Goal: Task Accomplishment & Management: Use online tool/utility

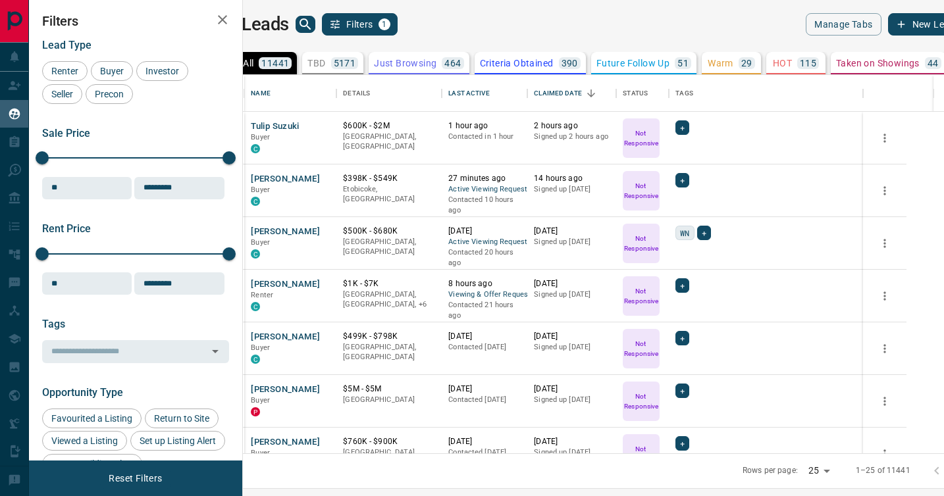
scroll to position [379, 695]
click at [325, 65] on p "TBD" at bounding box center [316, 63] width 18 height 9
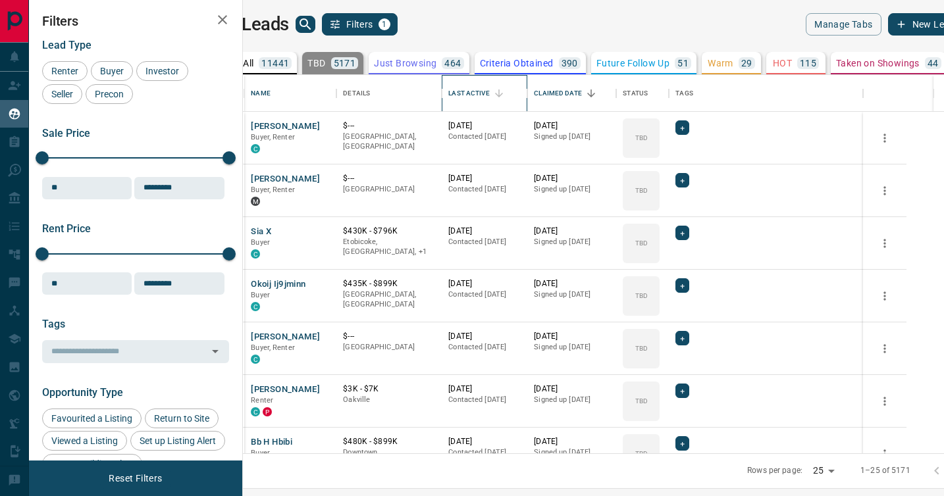
click at [489, 93] on div "Last Active" at bounding box center [468, 93] width 41 height 37
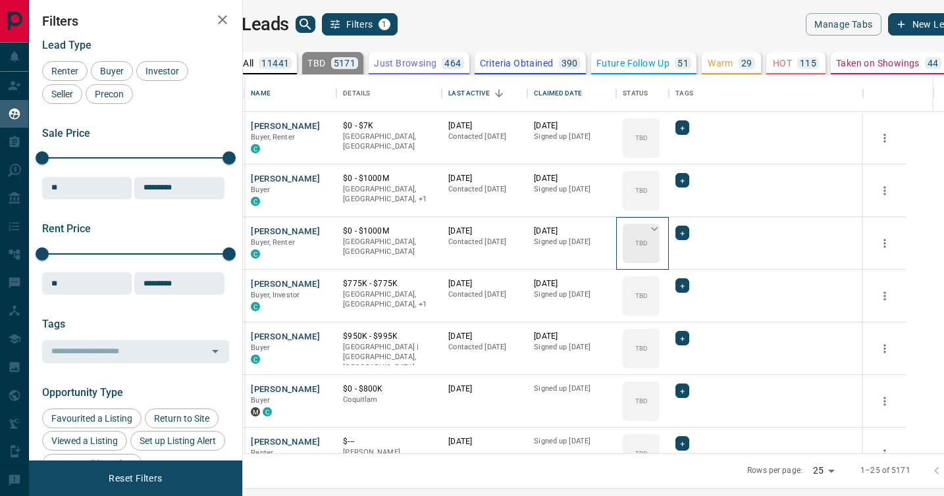
click at [661, 228] on icon at bounding box center [654, 229] width 13 height 13
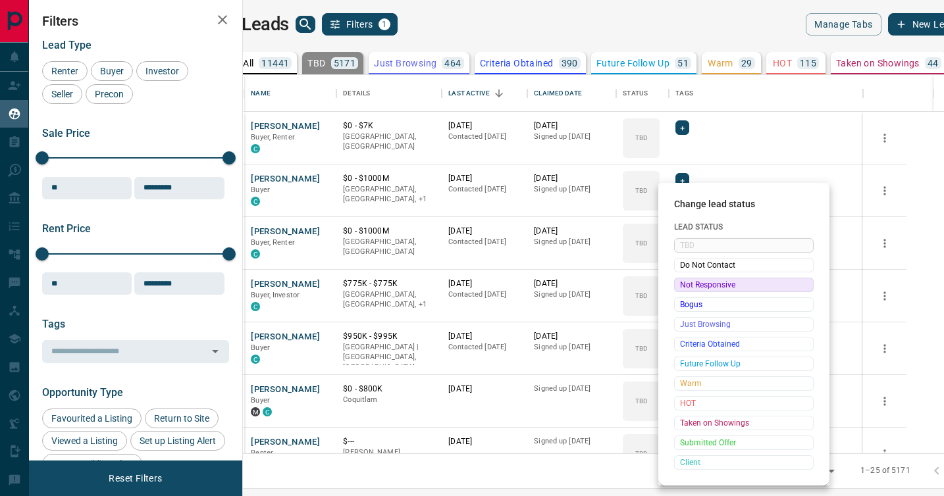
click at [691, 283] on span "Not Responsive" at bounding box center [744, 285] width 128 height 13
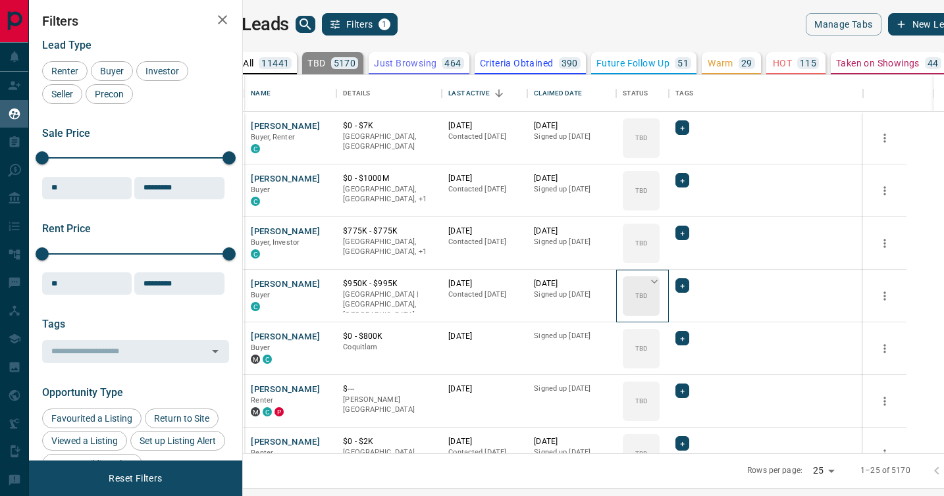
click at [661, 284] on icon at bounding box center [654, 281] width 13 height 13
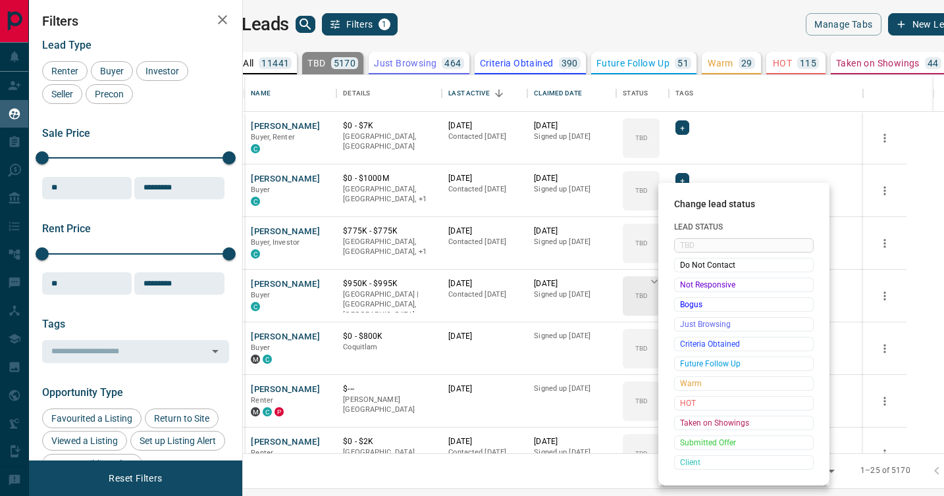
click at [686, 284] on span "Not Responsive" at bounding box center [744, 285] width 128 height 13
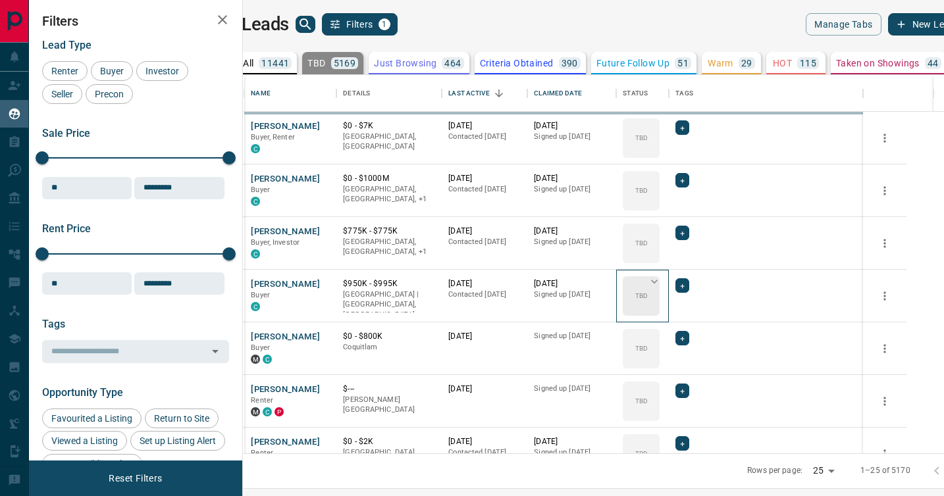
click at [661, 284] on icon at bounding box center [654, 281] width 13 height 13
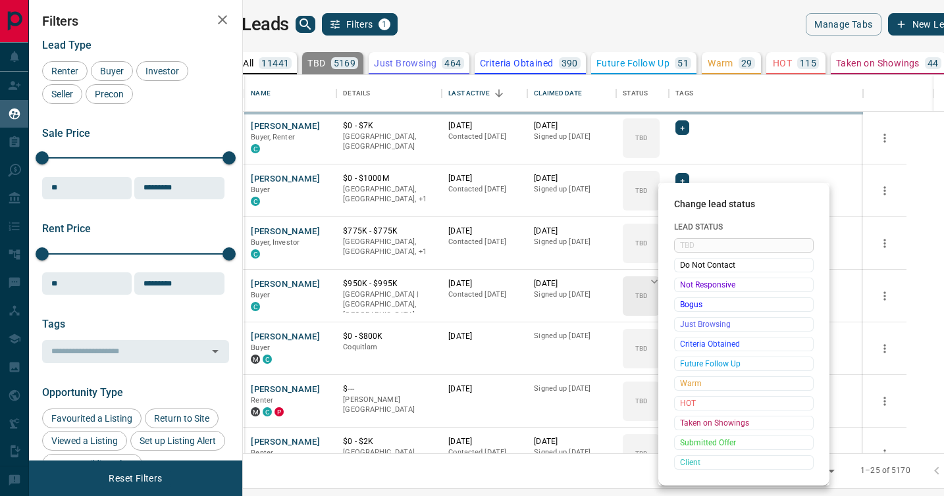
click at [686, 284] on span "Not Responsive" at bounding box center [744, 285] width 128 height 13
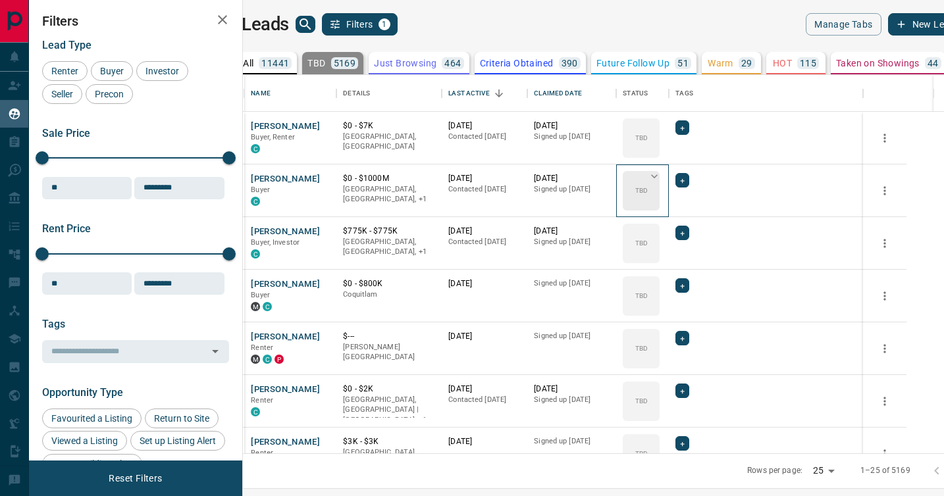
click at [660, 188] on div "TBD" at bounding box center [641, 191] width 37 height 40
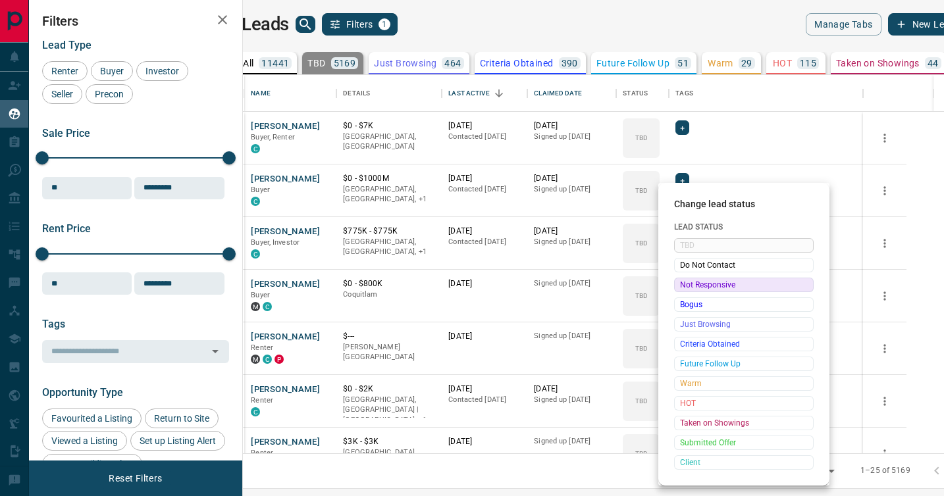
click at [685, 286] on span "Not Responsive" at bounding box center [744, 285] width 128 height 13
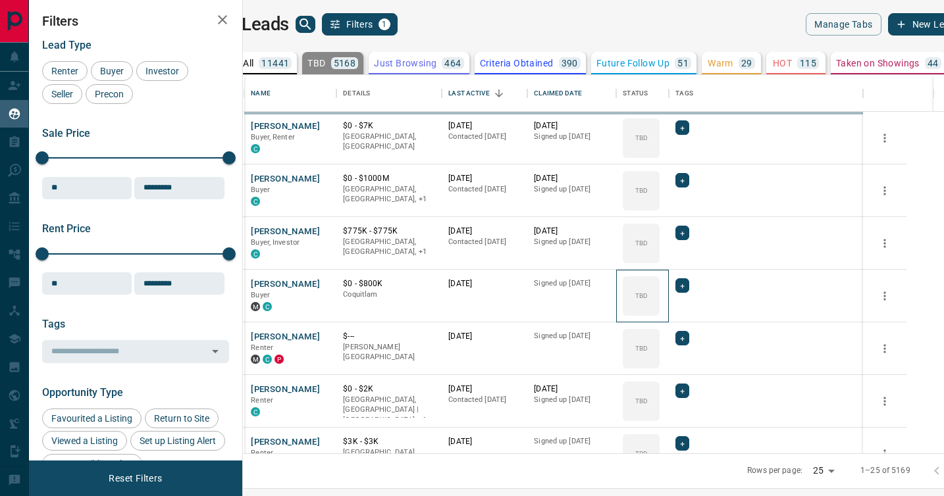
click at [0, 0] on icon at bounding box center [0, 0] width 0 height 0
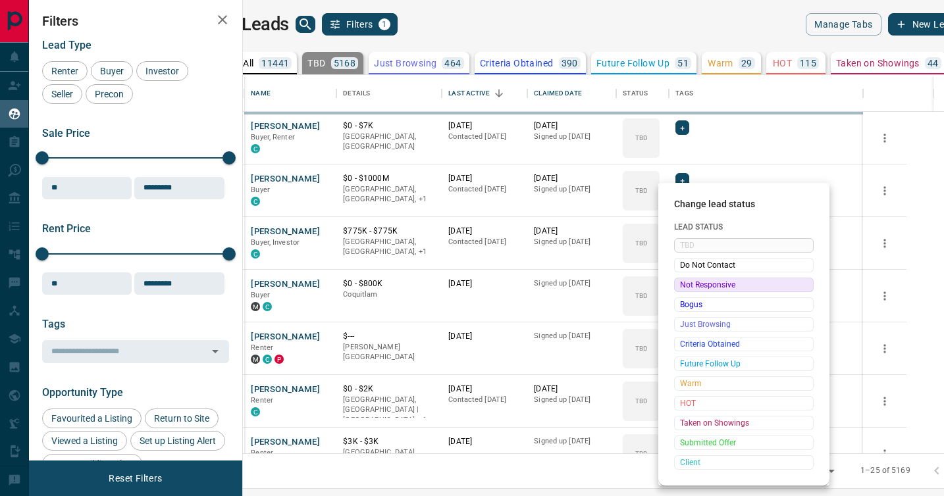
click at [685, 286] on span "Not Responsive" at bounding box center [744, 285] width 128 height 13
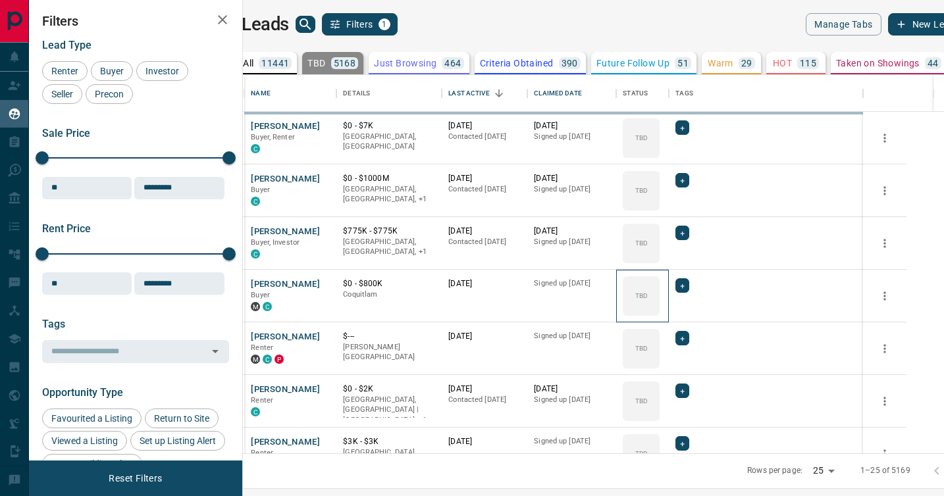
click at [0, 0] on icon at bounding box center [0, 0] width 0 height 0
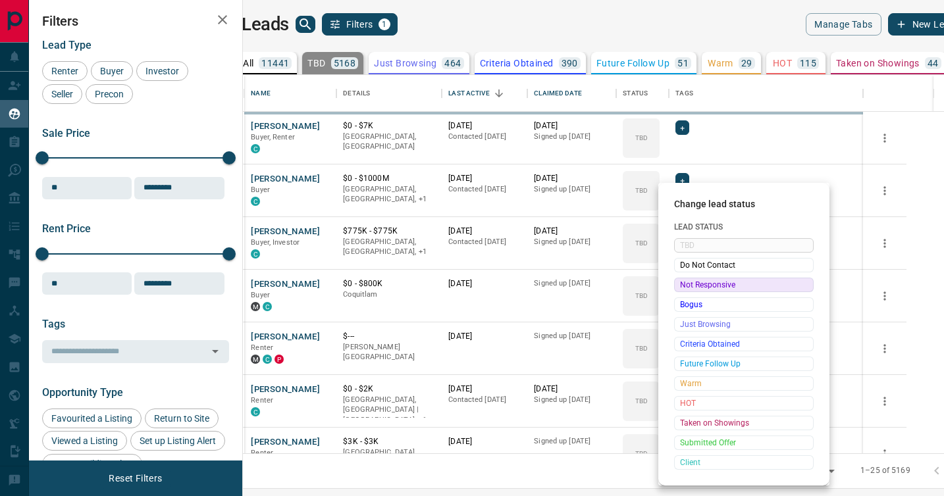
click at [685, 286] on span "Not Responsive" at bounding box center [744, 285] width 128 height 13
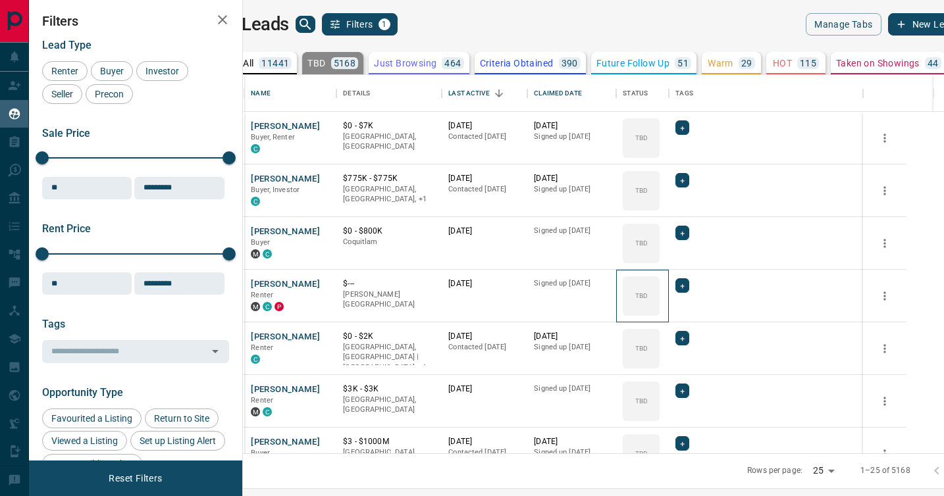
click at [0, 0] on icon at bounding box center [0, 0] width 0 height 0
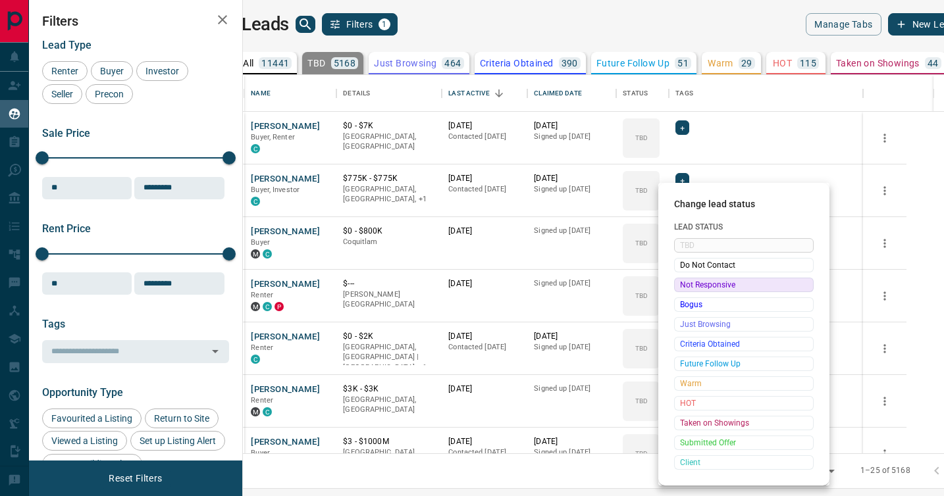
click at [685, 286] on span "Not Responsive" at bounding box center [744, 285] width 128 height 13
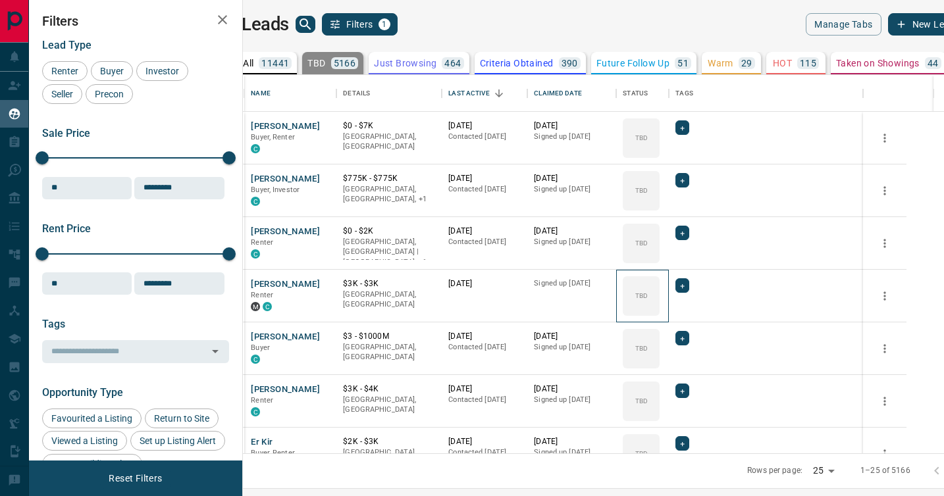
click at [0, 0] on icon at bounding box center [0, 0] width 0 height 0
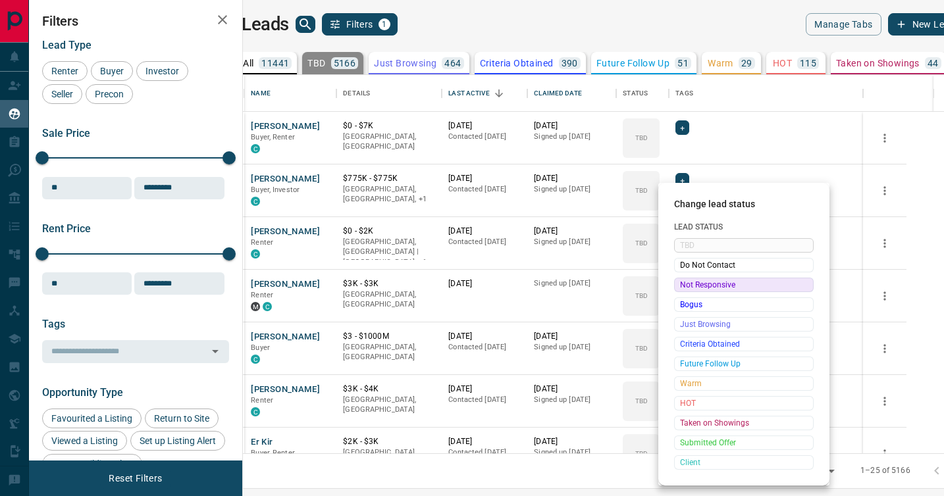
click at [685, 286] on span "Not Responsive" at bounding box center [744, 285] width 128 height 13
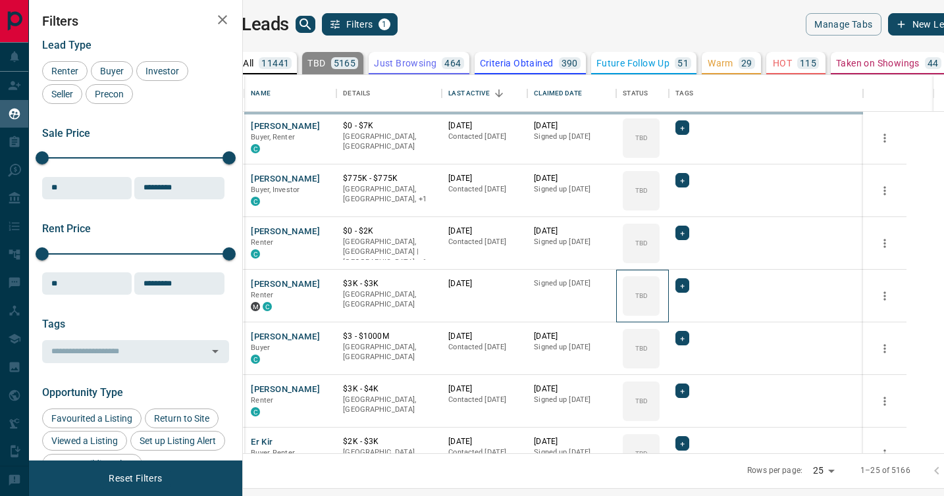
click at [0, 0] on icon at bounding box center [0, 0] width 0 height 0
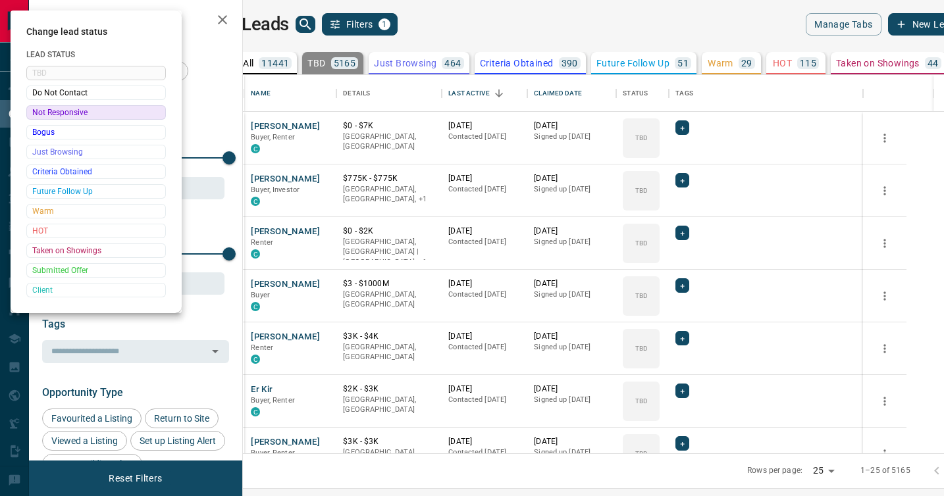
click at [685, 286] on div at bounding box center [472, 248] width 944 height 496
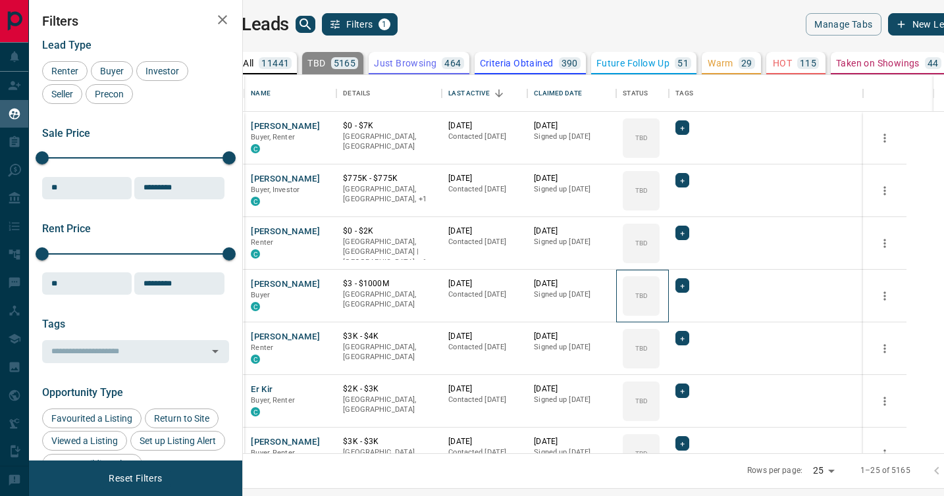
click at [660, 286] on div "TBD" at bounding box center [641, 297] width 37 height 40
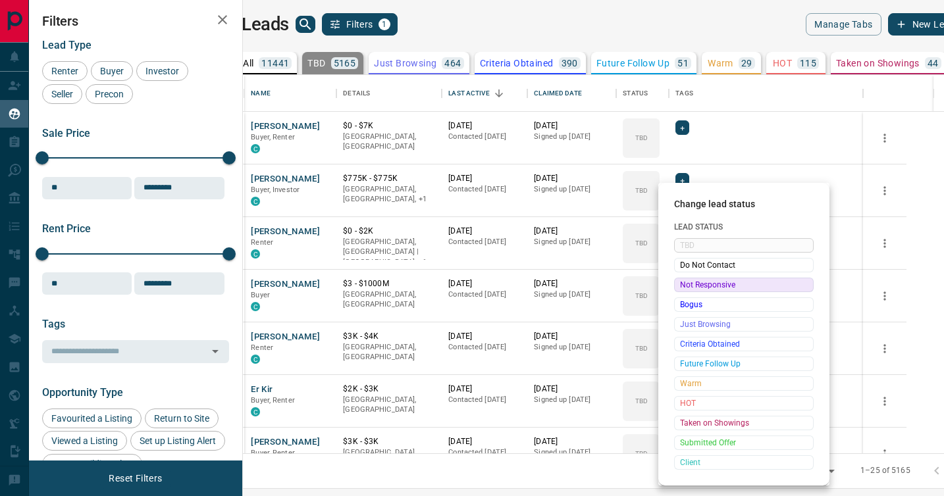
click at [685, 286] on span "Not Responsive" at bounding box center [744, 285] width 128 height 13
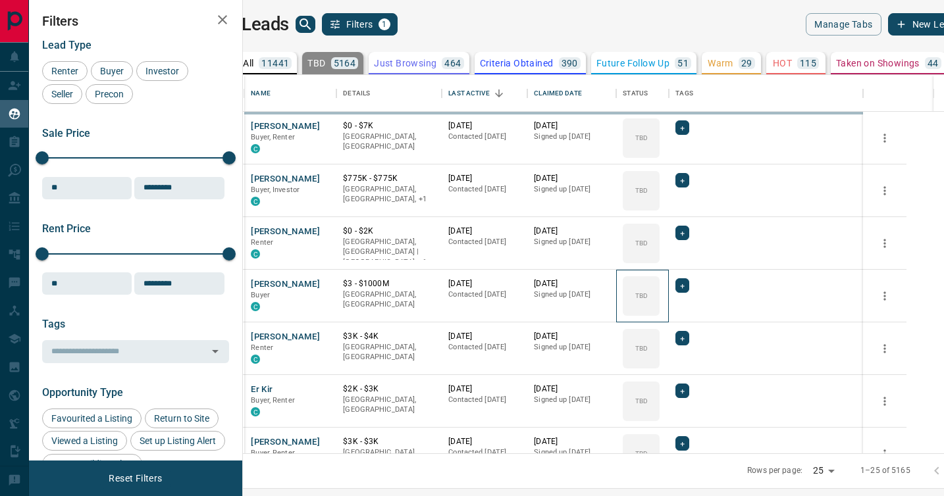
click at [0, 0] on icon at bounding box center [0, 0] width 0 height 0
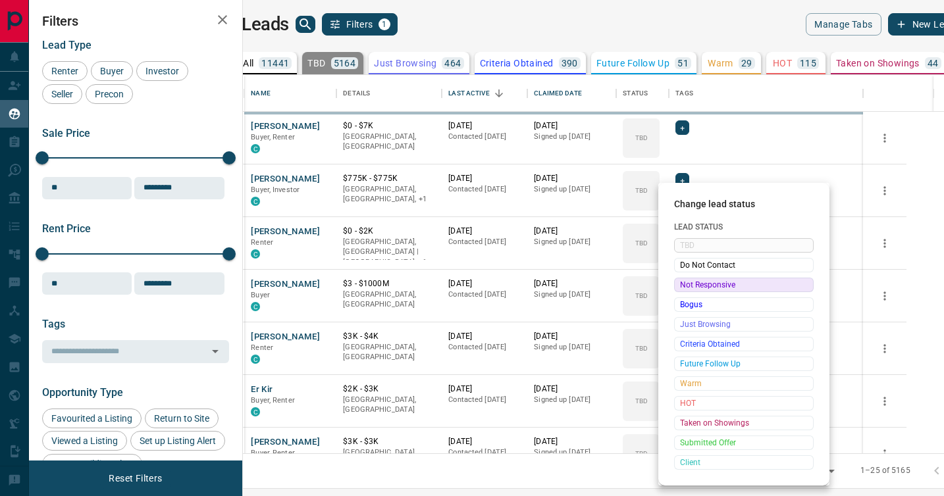
click at [685, 286] on span "Not Responsive" at bounding box center [744, 285] width 128 height 13
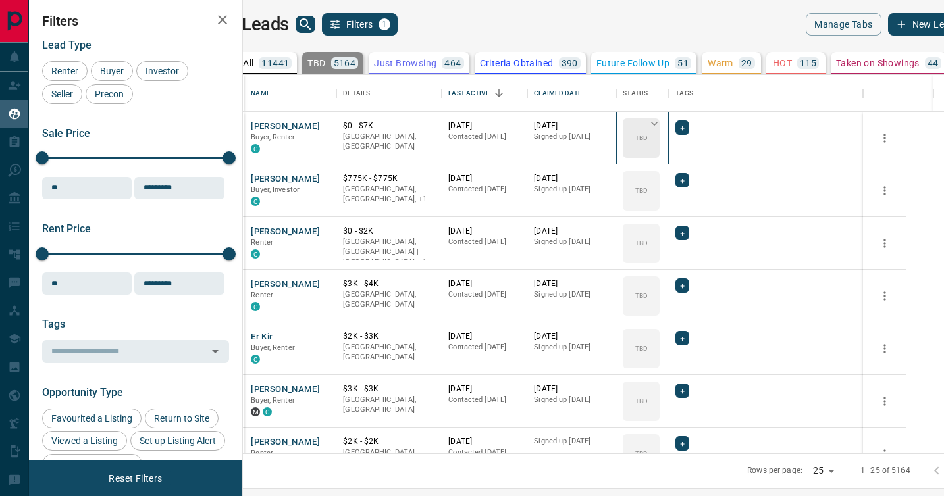
click at [661, 122] on icon at bounding box center [654, 123] width 13 height 13
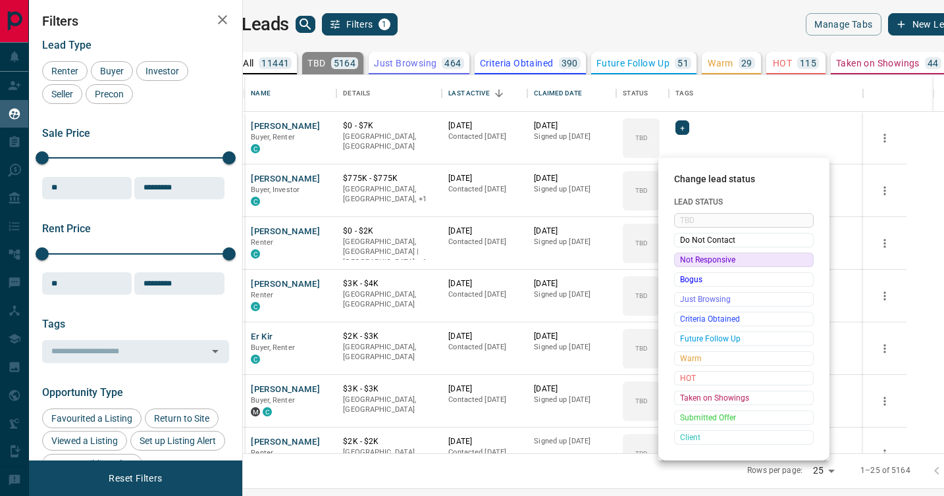
click at [692, 259] on span "Not Responsive" at bounding box center [744, 259] width 128 height 13
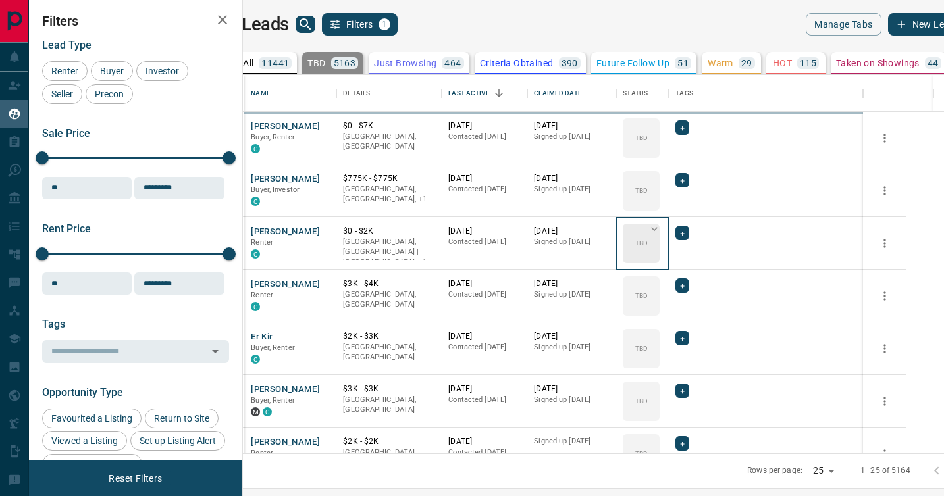
click at [660, 240] on div "TBD" at bounding box center [641, 244] width 37 height 40
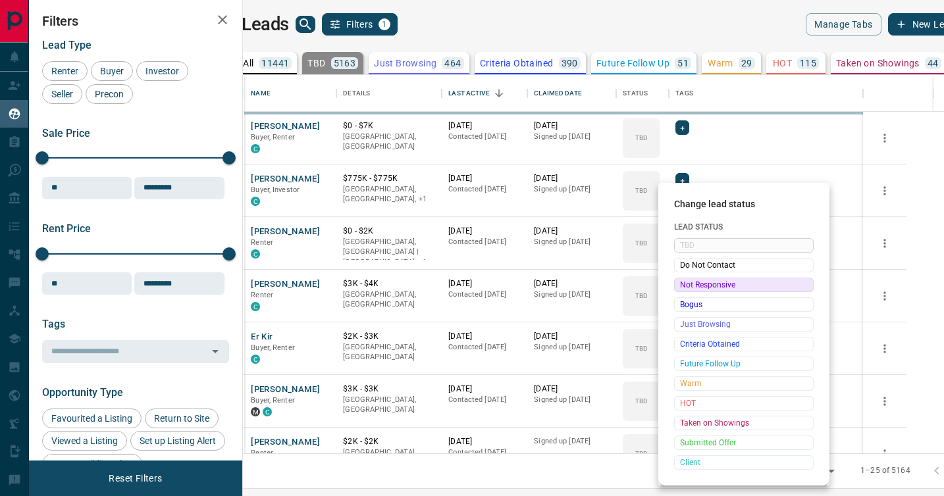
click at [686, 279] on span "Not Responsive" at bounding box center [744, 285] width 128 height 13
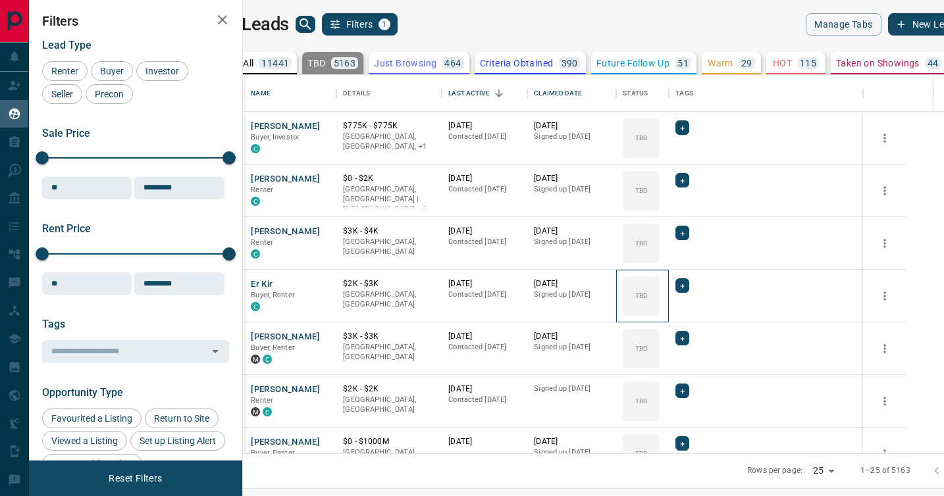
click at [0, 0] on icon at bounding box center [0, 0] width 0 height 0
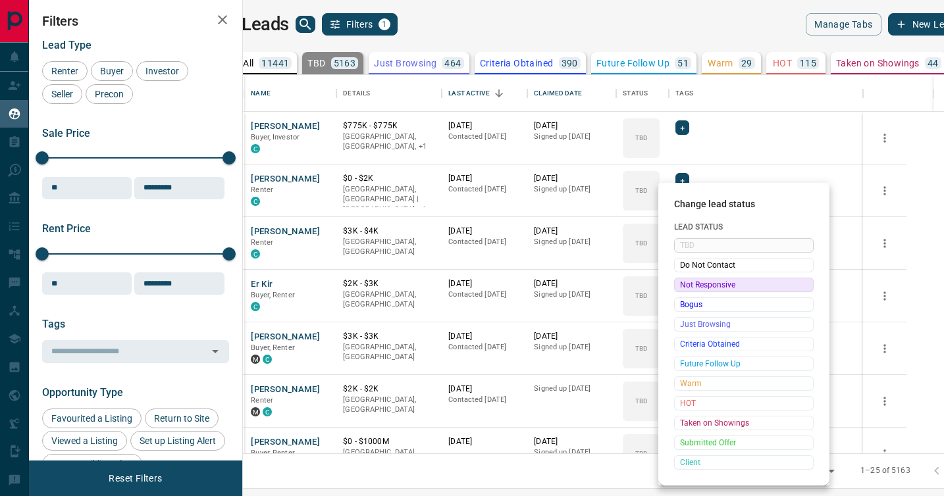
click at [686, 279] on span "Not Responsive" at bounding box center [744, 285] width 128 height 13
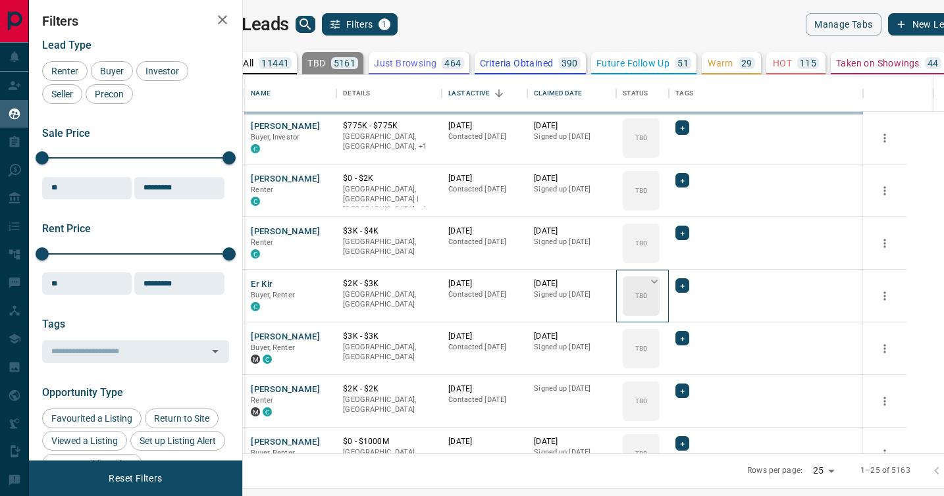
click at [661, 288] on icon at bounding box center [654, 281] width 13 height 13
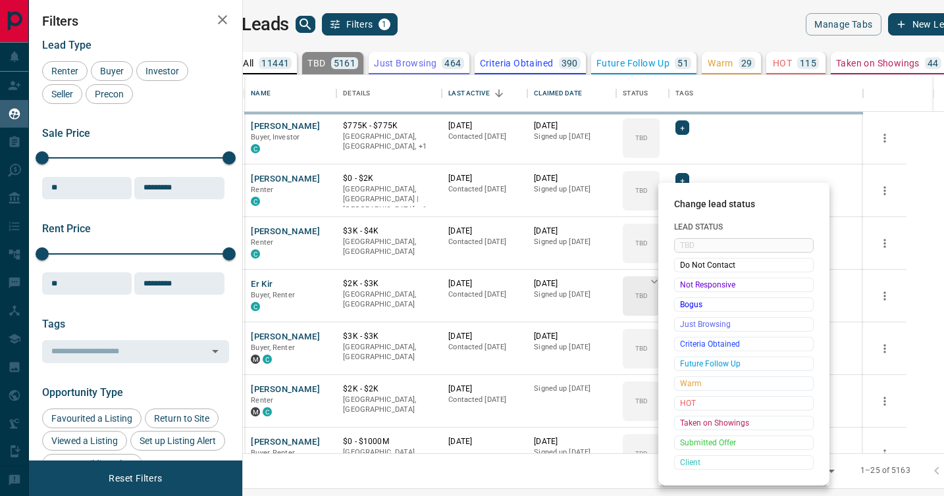
click at [685, 288] on span "Not Responsive" at bounding box center [744, 285] width 128 height 13
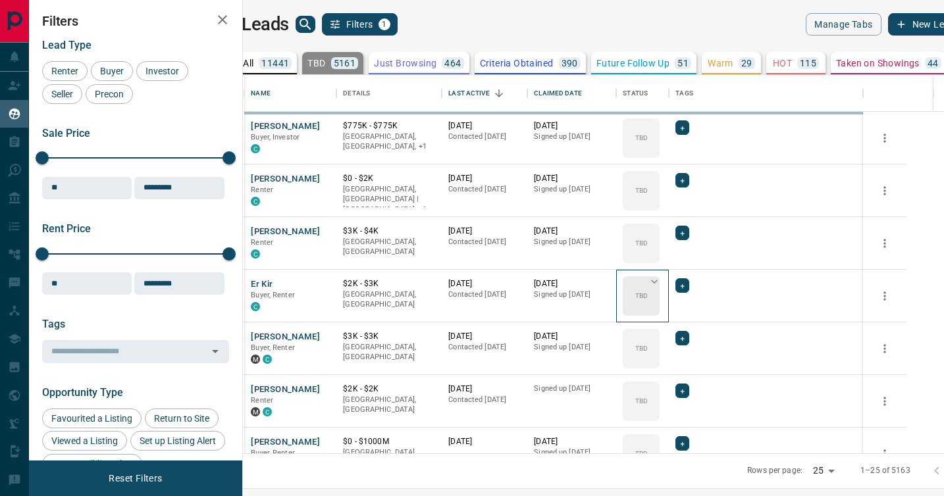
click at [661, 288] on icon at bounding box center [654, 281] width 13 height 13
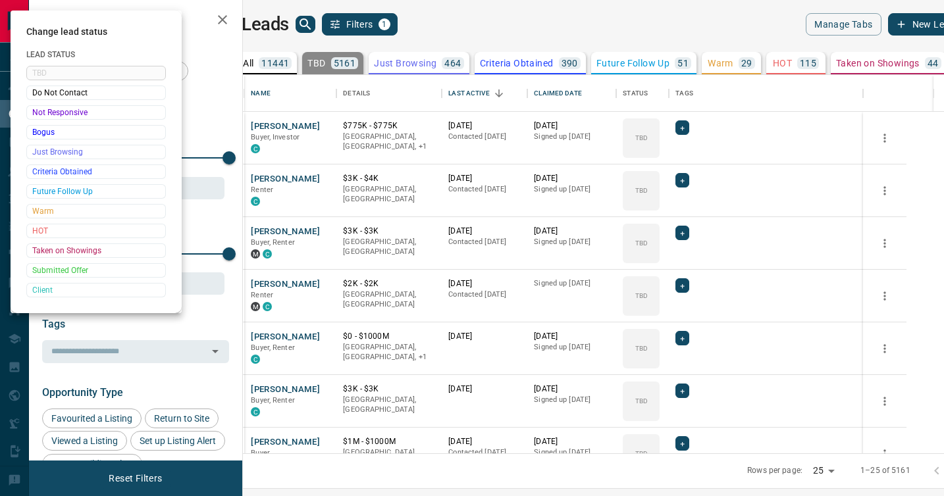
click at [685, 288] on div at bounding box center [472, 248] width 944 height 496
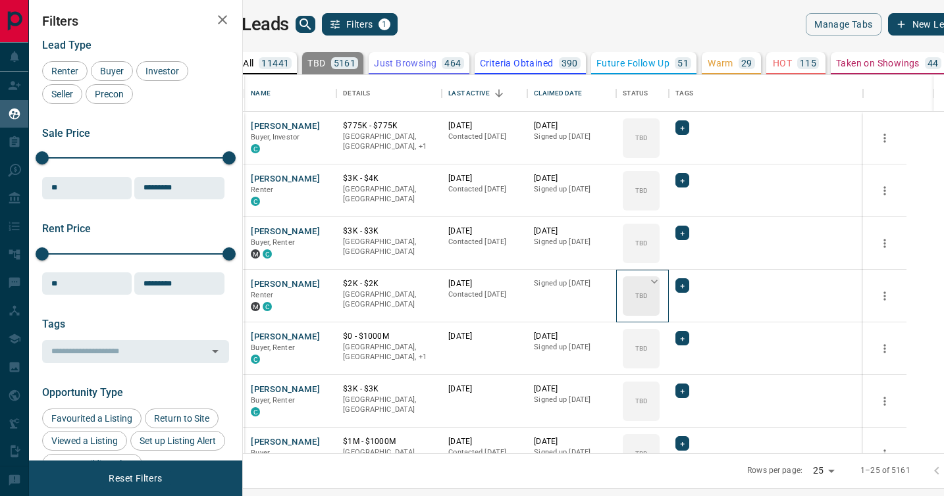
click at [661, 285] on icon at bounding box center [654, 281] width 13 height 13
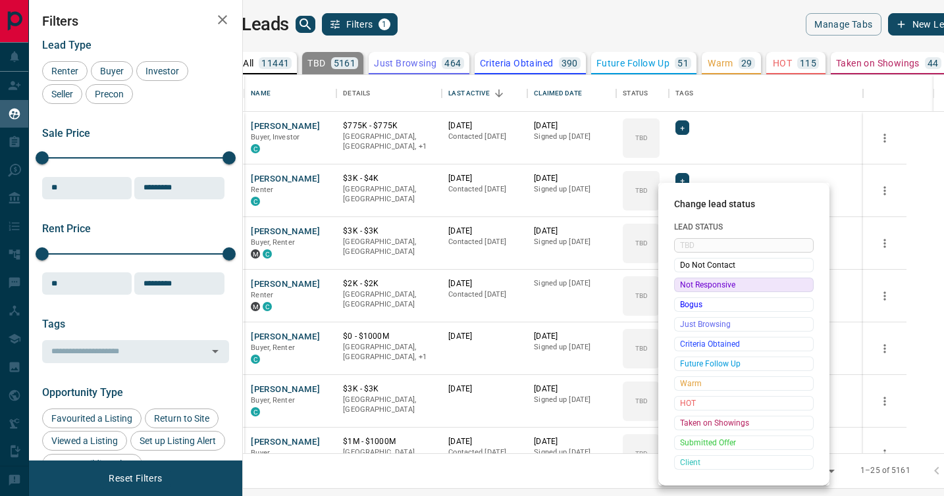
click at [683, 282] on span "Not Responsive" at bounding box center [744, 285] width 128 height 13
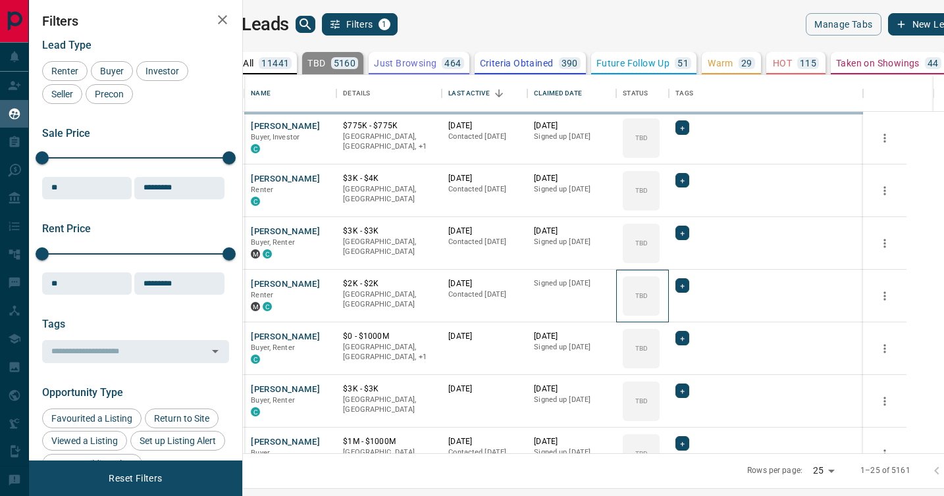
click at [0, 0] on icon at bounding box center [0, 0] width 0 height 0
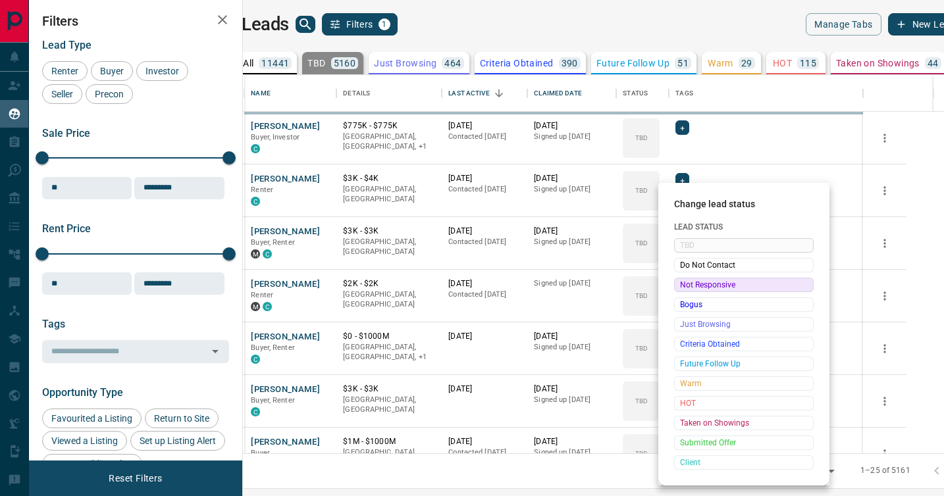
click at [683, 282] on span "Not Responsive" at bounding box center [744, 285] width 128 height 13
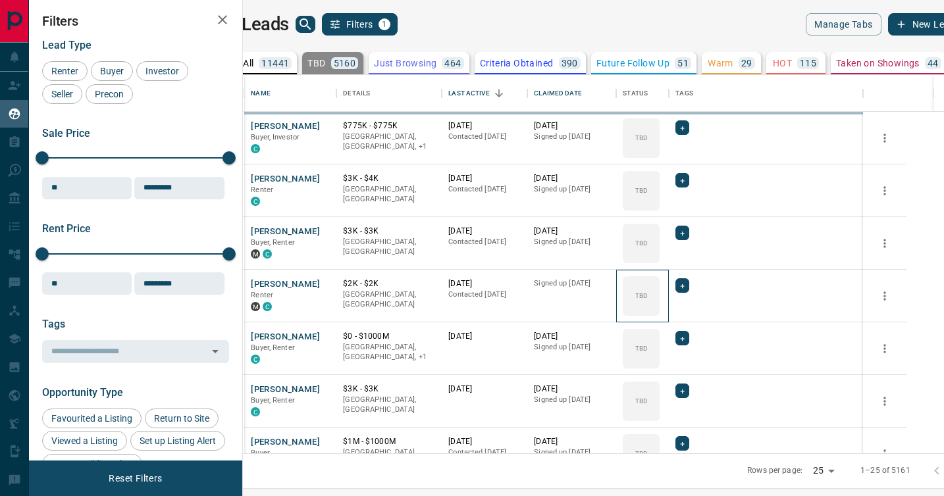
click at [0, 0] on icon at bounding box center [0, 0] width 0 height 0
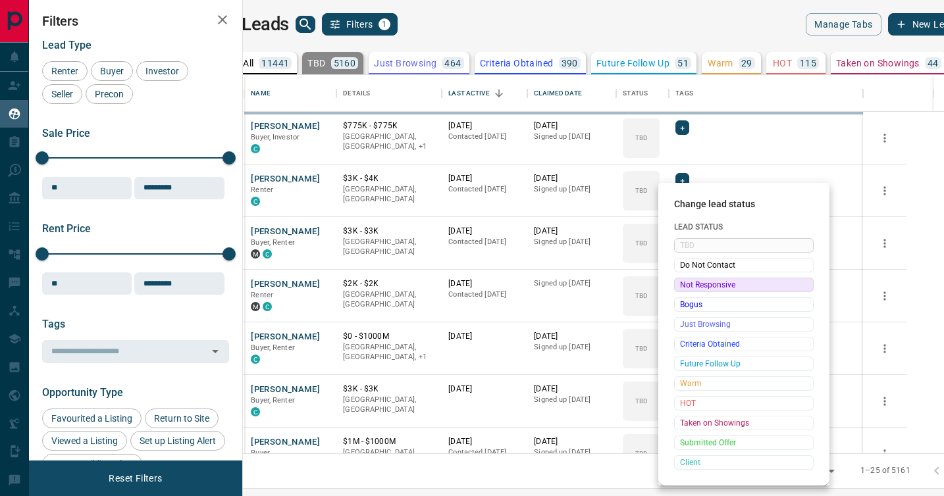
click at [683, 282] on span "Not Responsive" at bounding box center [744, 285] width 128 height 13
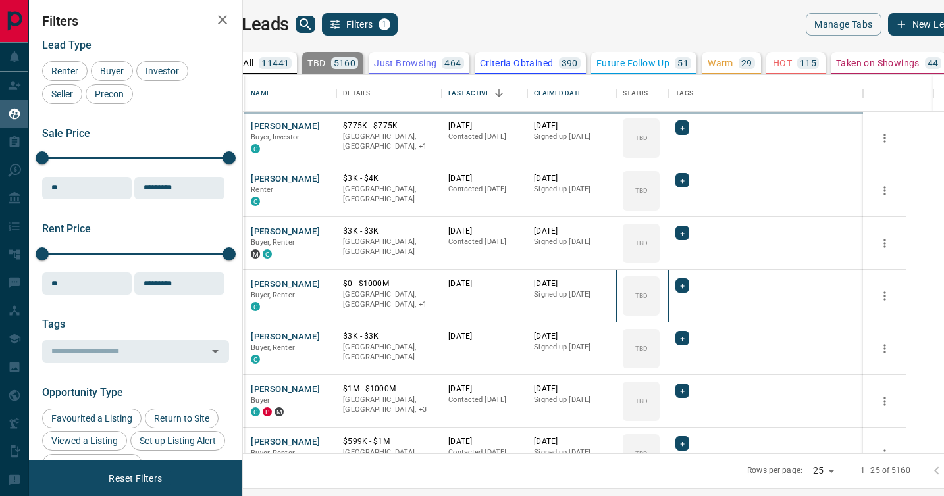
click at [0, 0] on icon at bounding box center [0, 0] width 0 height 0
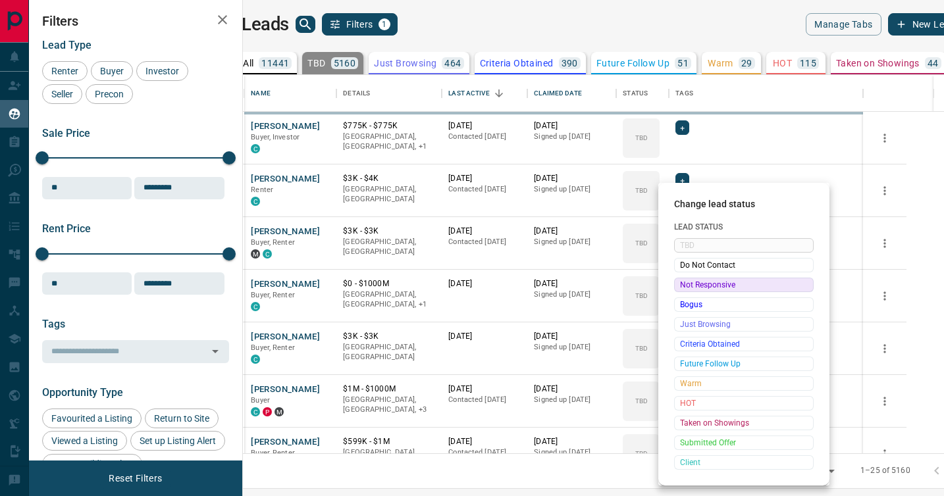
click at [683, 282] on span "Not Responsive" at bounding box center [744, 285] width 128 height 13
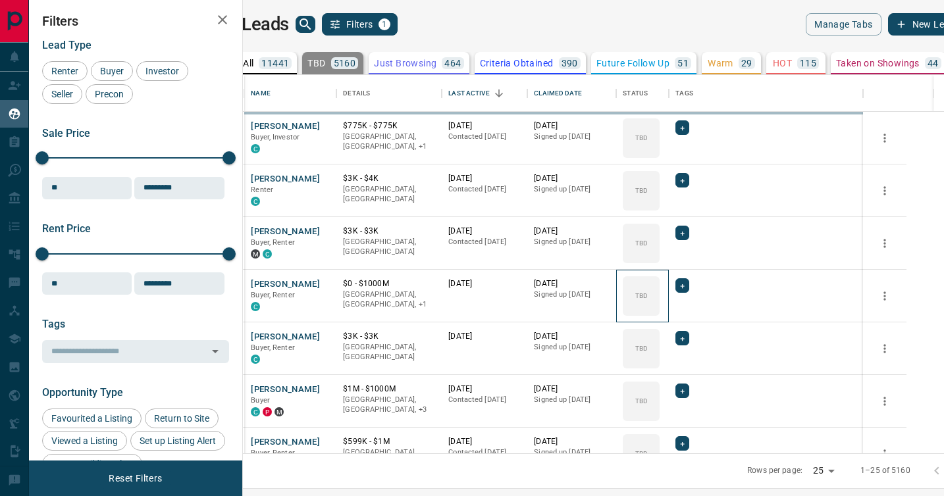
click at [0, 0] on icon at bounding box center [0, 0] width 0 height 0
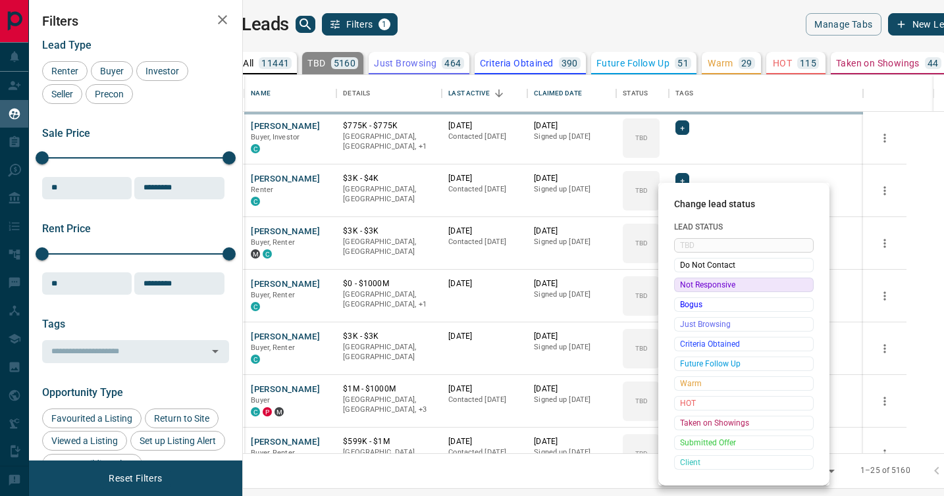
click at [683, 282] on span "Not Responsive" at bounding box center [744, 285] width 128 height 13
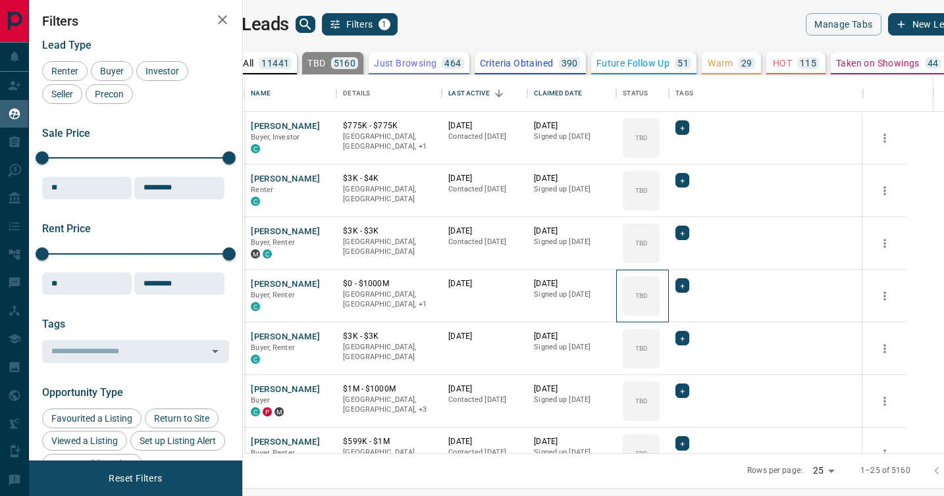
click at [0, 0] on icon at bounding box center [0, 0] width 0 height 0
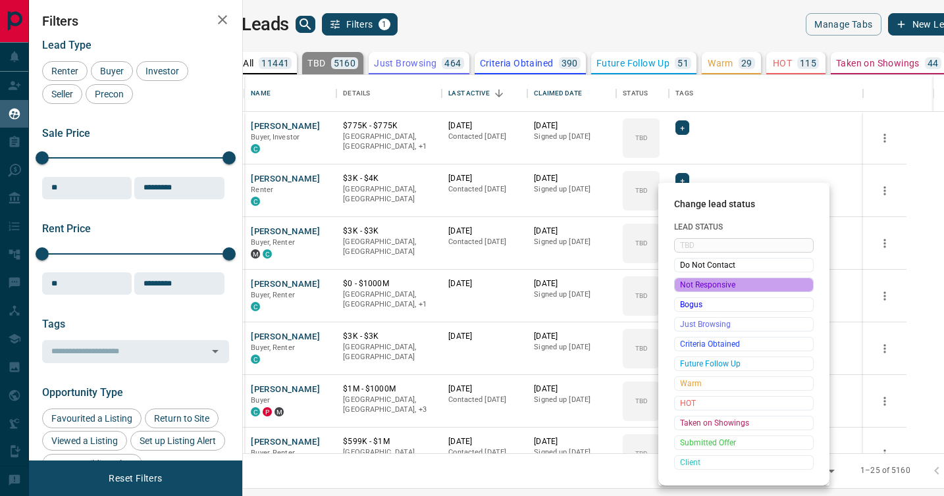
click at [683, 282] on span "Not Responsive" at bounding box center [744, 285] width 128 height 13
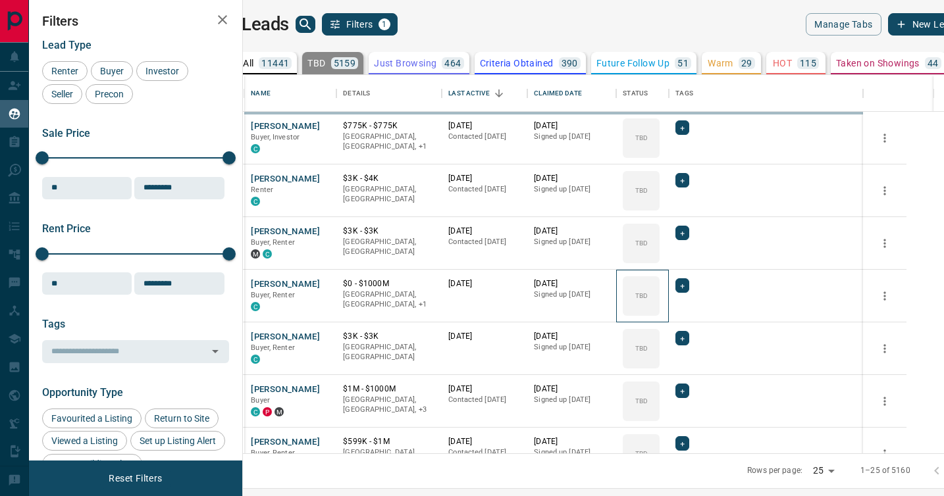
click at [0, 0] on icon at bounding box center [0, 0] width 0 height 0
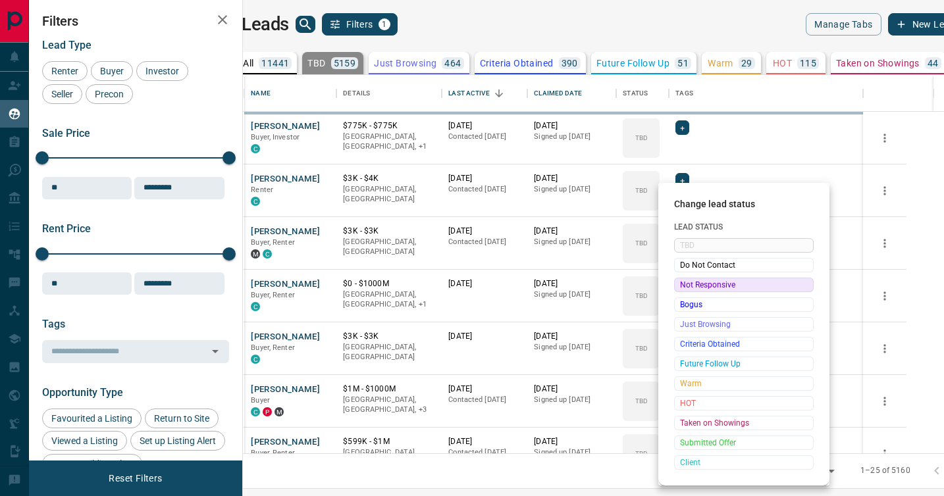
click at [683, 282] on span "Not Responsive" at bounding box center [744, 285] width 128 height 13
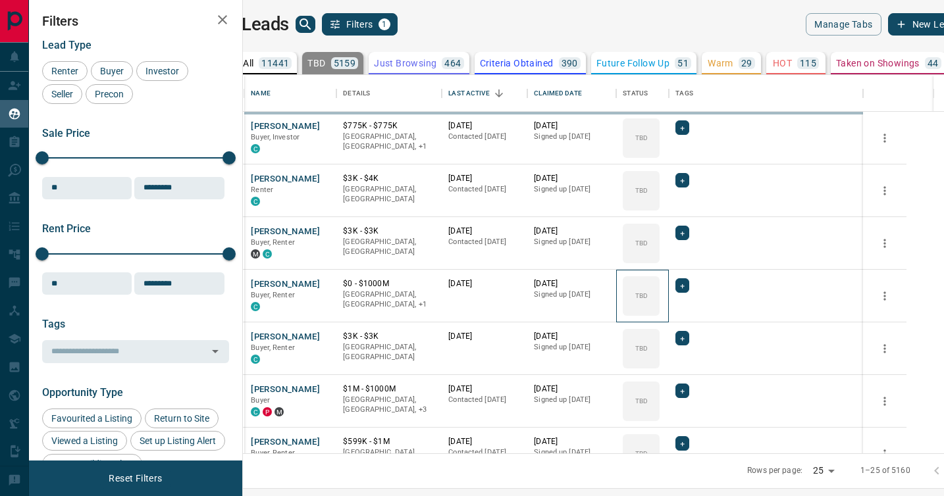
click at [0, 0] on icon at bounding box center [0, 0] width 0 height 0
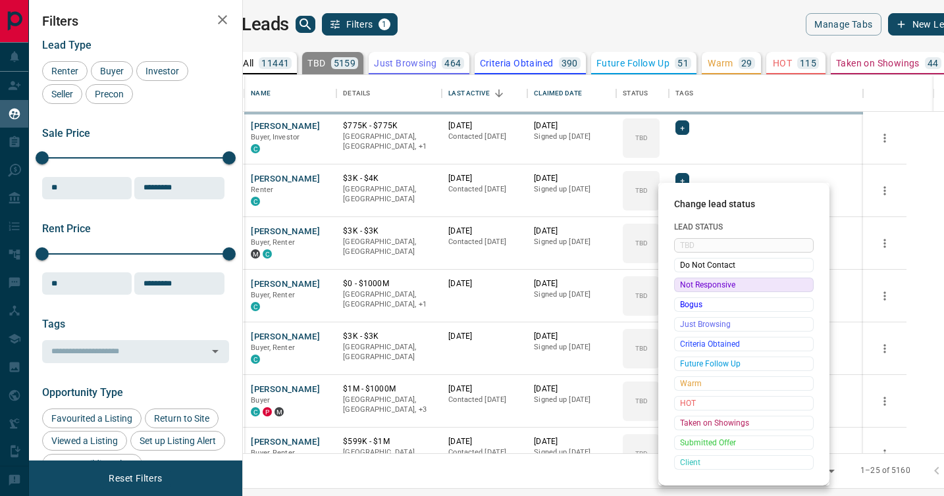
click at [683, 282] on span "Not Responsive" at bounding box center [744, 285] width 128 height 13
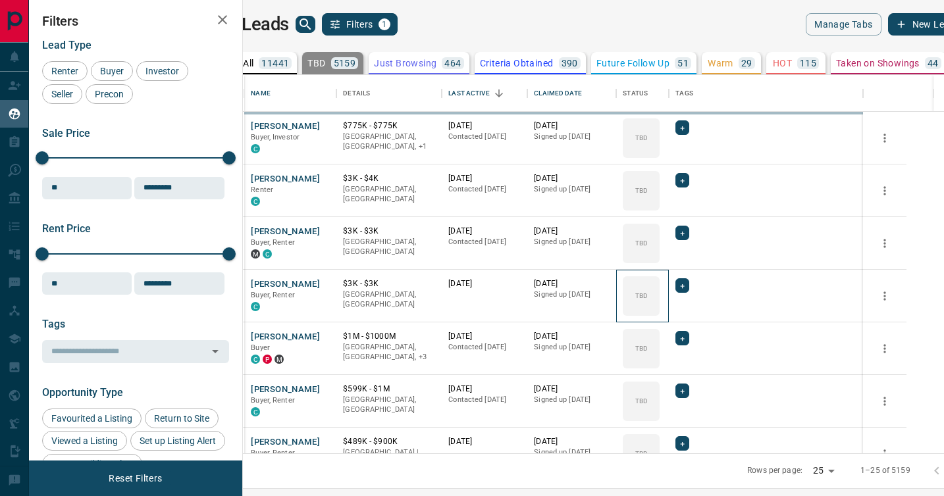
click at [0, 0] on icon at bounding box center [0, 0] width 0 height 0
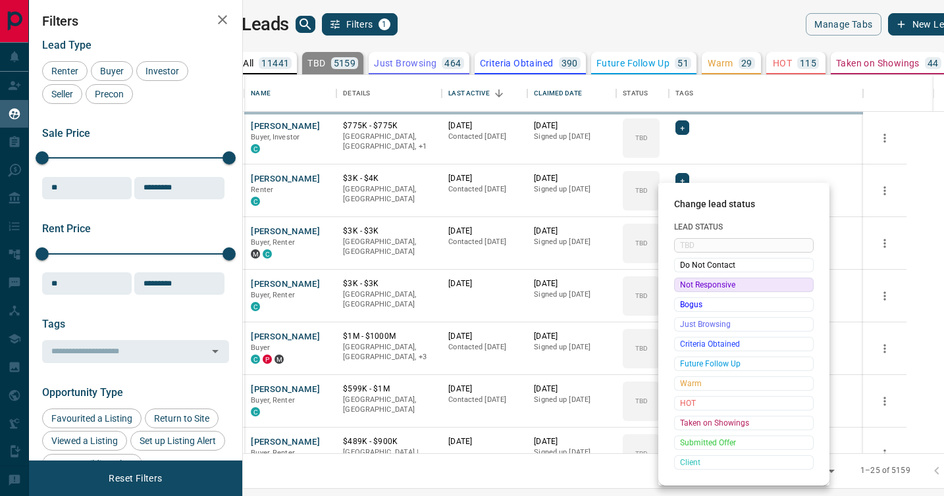
click at [683, 282] on span "Not Responsive" at bounding box center [744, 285] width 128 height 13
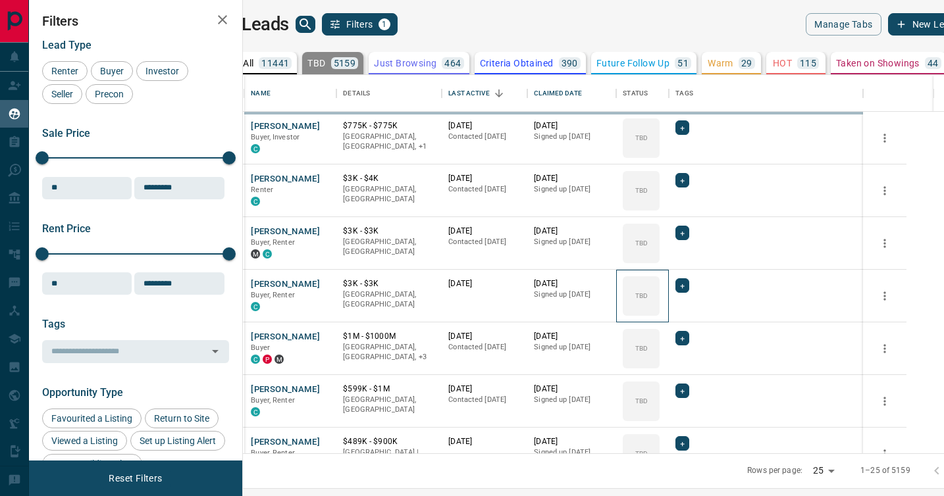
click at [0, 0] on icon at bounding box center [0, 0] width 0 height 0
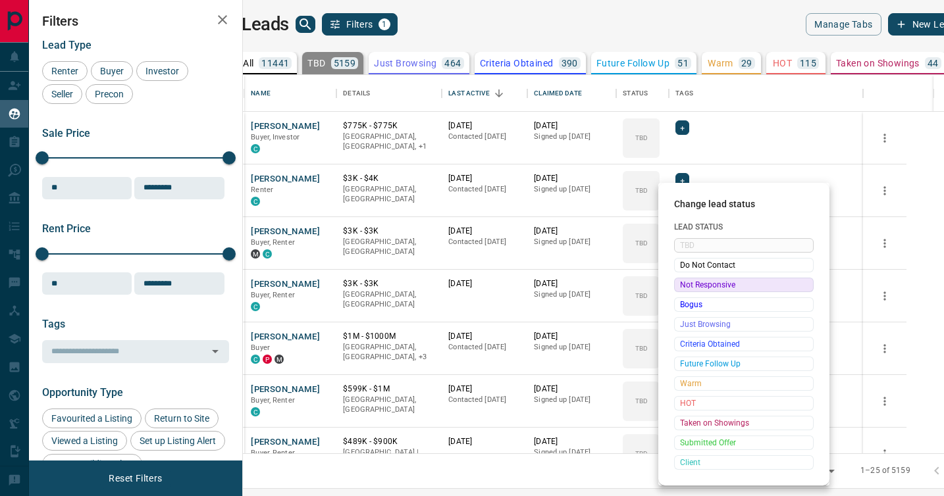
click at [683, 282] on span "Not Responsive" at bounding box center [744, 285] width 128 height 13
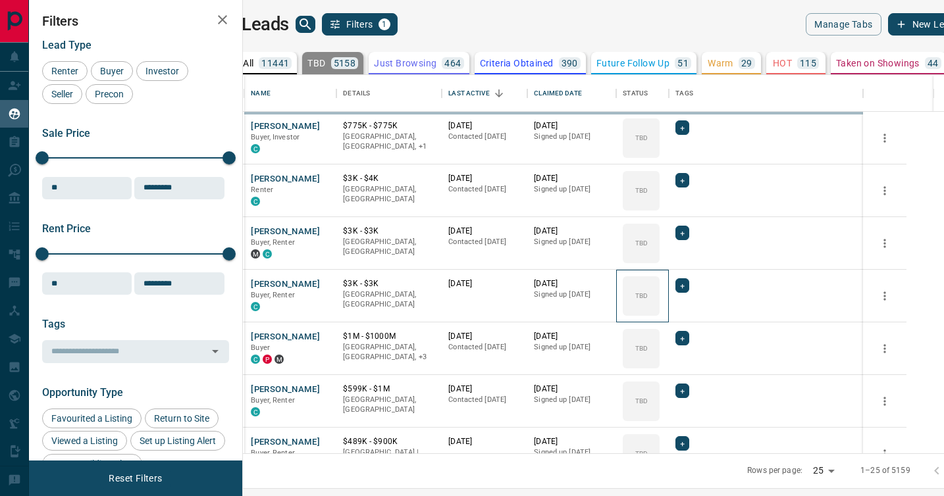
click at [0, 0] on icon at bounding box center [0, 0] width 0 height 0
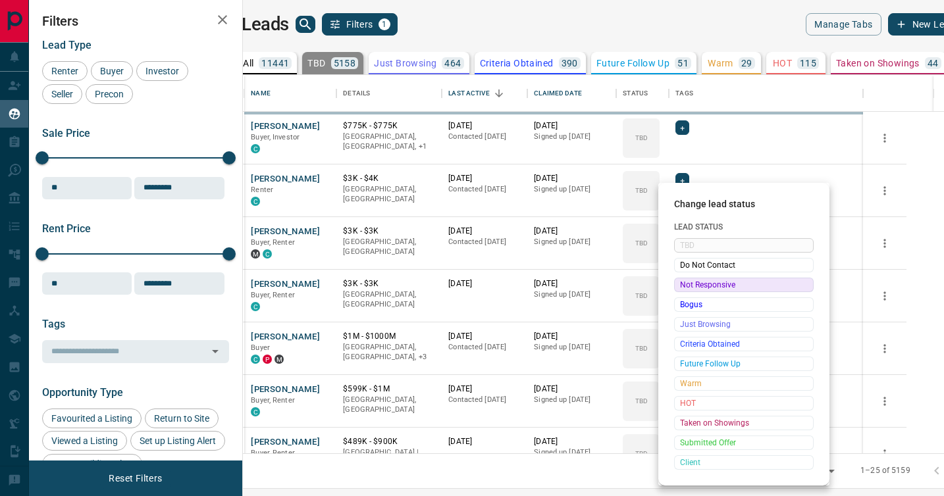
click at [683, 282] on span "Not Responsive" at bounding box center [744, 285] width 128 height 13
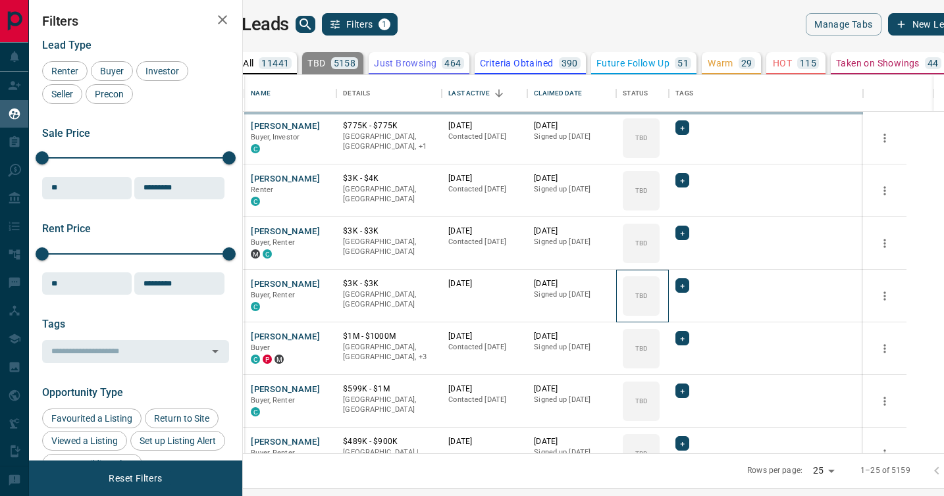
click at [0, 0] on icon at bounding box center [0, 0] width 0 height 0
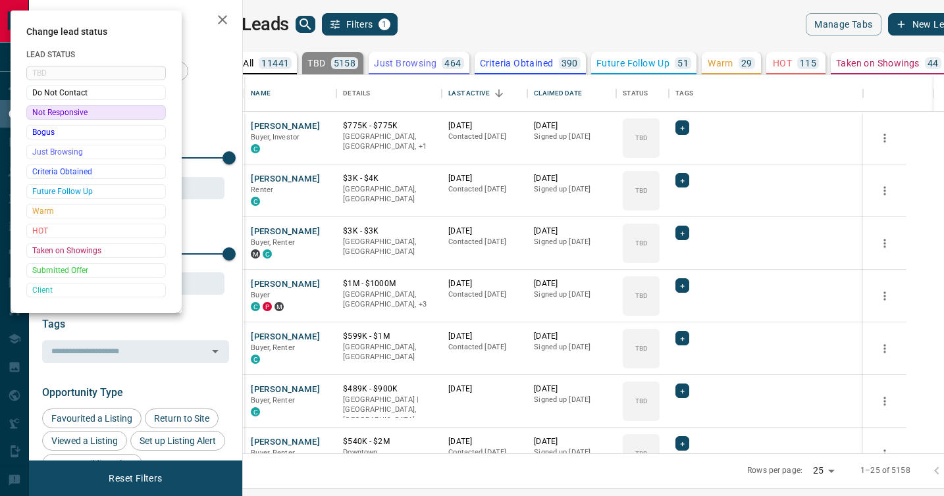
click at [683, 282] on div at bounding box center [472, 248] width 944 height 496
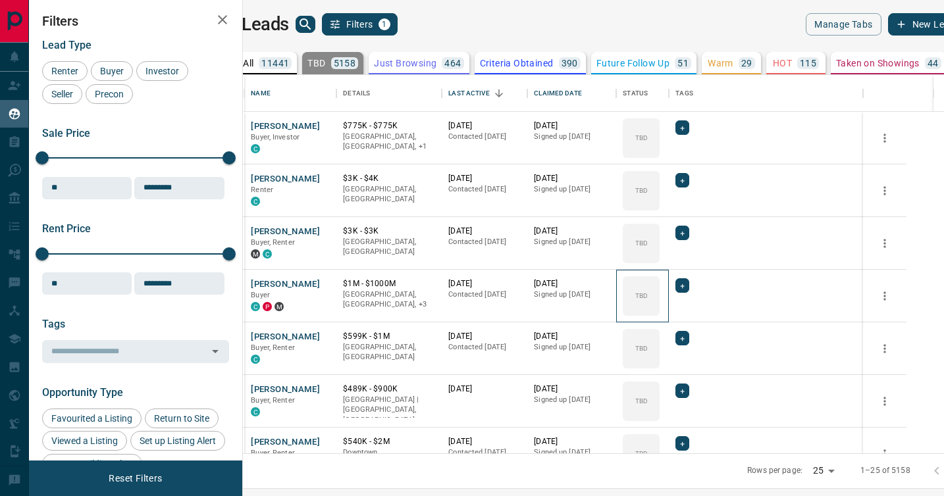
click at [660, 282] on div "TBD" at bounding box center [641, 297] width 37 height 40
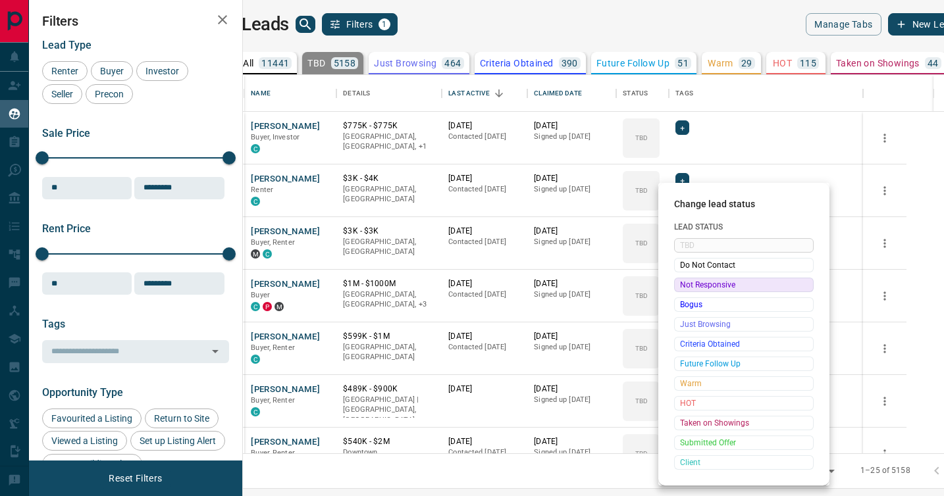
click at [685, 286] on span "Not Responsive" at bounding box center [744, 285] width 128 height 13
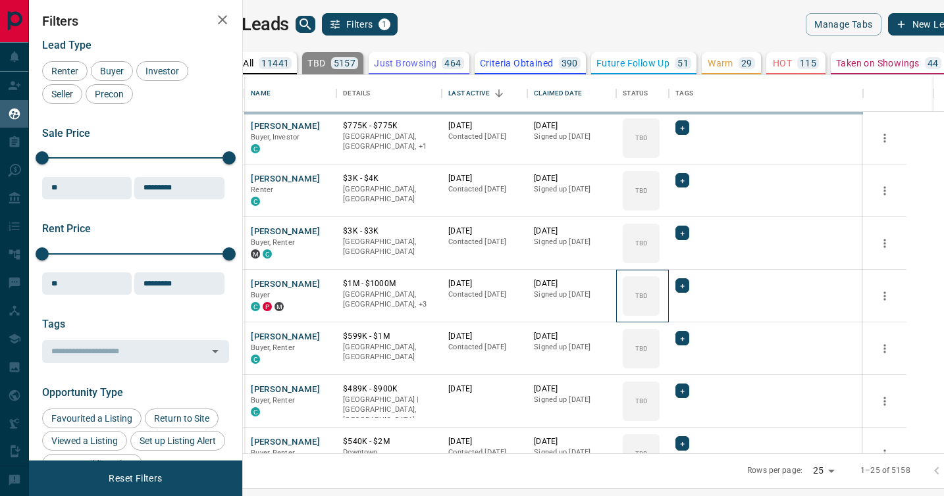
click at [0, 0] on icon at bounding box center [0, 0] width 0 height 0
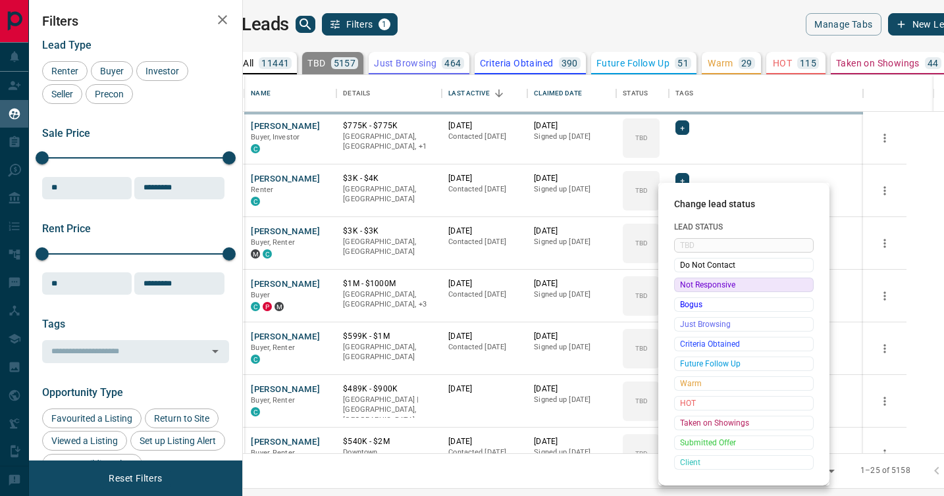
click at [685, 286] on span "Not Responsive" at bounding box center [744, 285] width 128 height 13
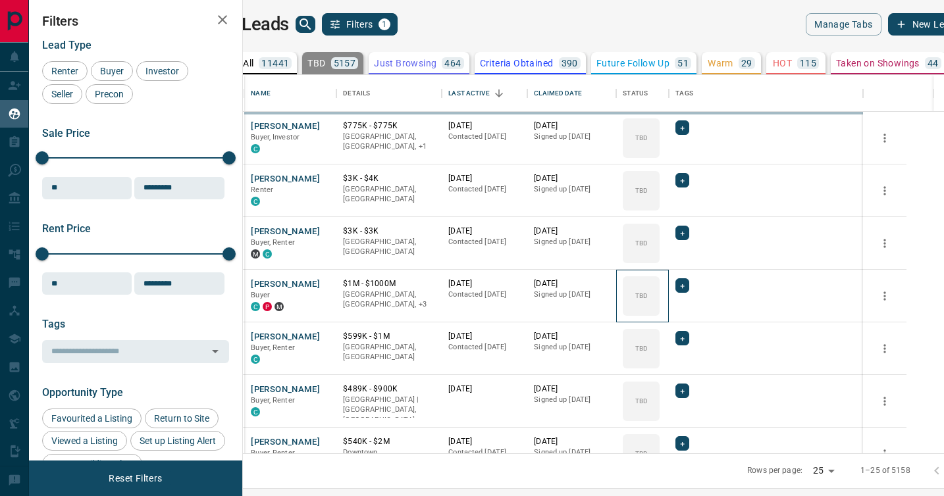
click at [0, 0] on icon at bounding box center [0, 0] width 0 height 0
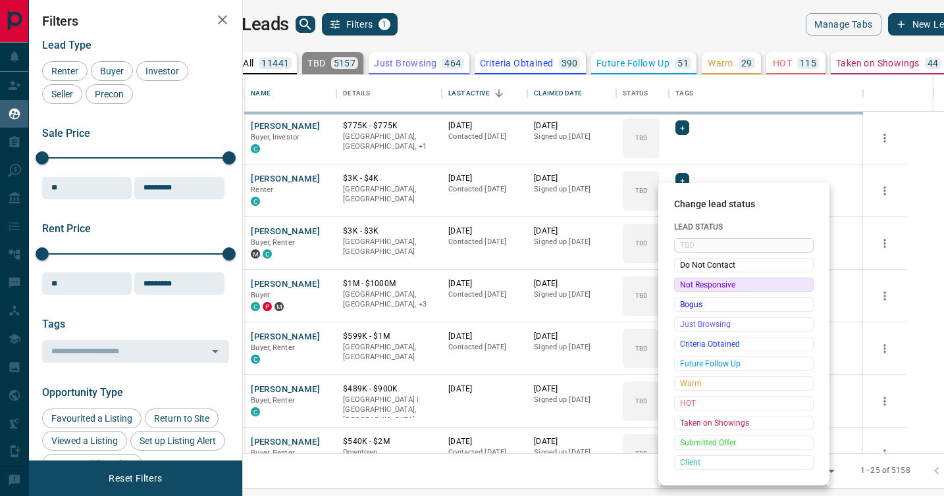
click at [685, 286] on span "Not Responsive" at bounding box center [744, 285] width 128 height 13
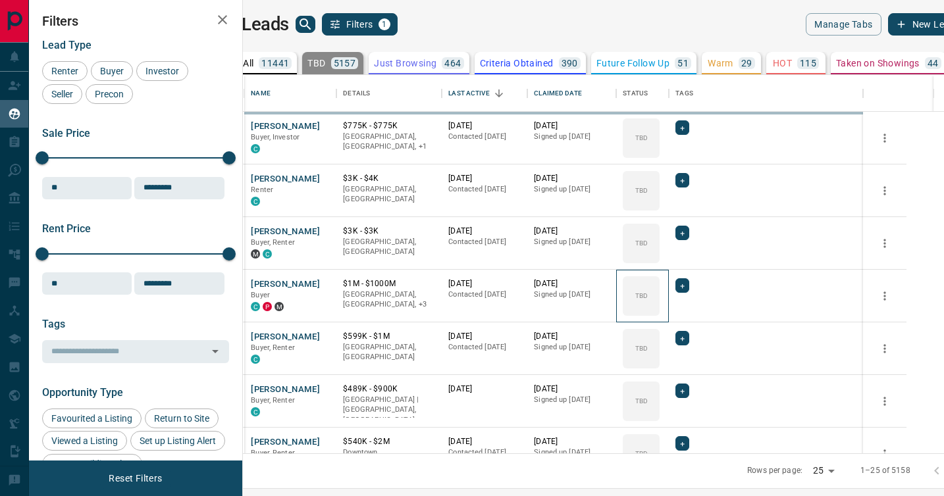
click at [0, 0] on icon at bounding box center [0, 0] width 0 height 0
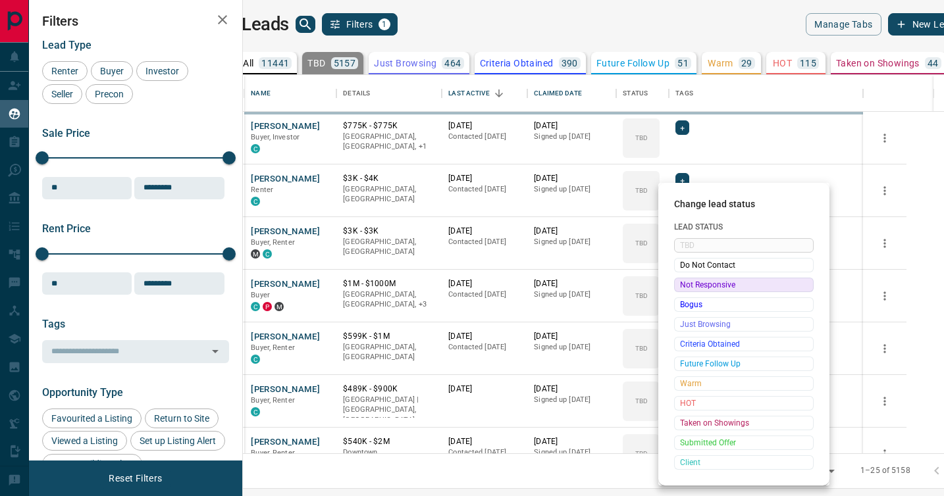
click at [685, 286] on span "Not Responsive" at bounding box center [744, 285] width 128 height 13
